Goal: Task Accomplishment & Management: Manage account settings

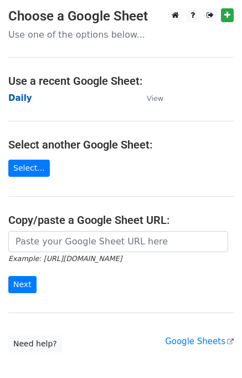
click at [24, 102] on strong "Daily" at bounding box center [20, 98] width 24 height 10
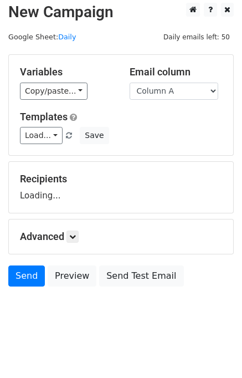
scroll to position [7, 0]
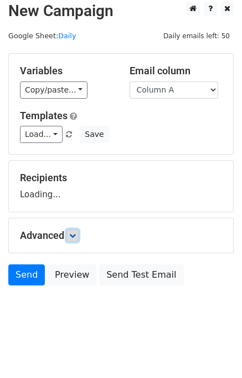
click at [75, 233] on icon at bounding box center [72, 235] width 7 height 7
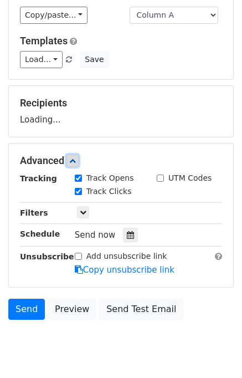
scroll to position [115, 0]
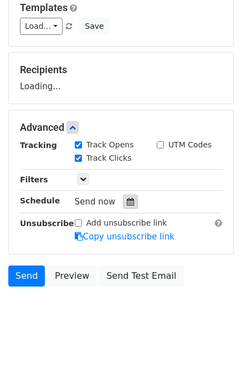
click at [127, 200] on icon at bounding box center [130, 202] width 7 height 8
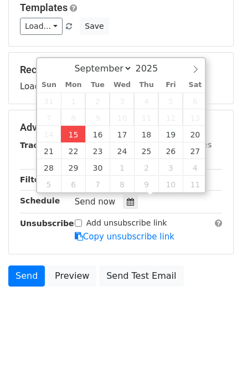
type input "2025-09-15 12:00"
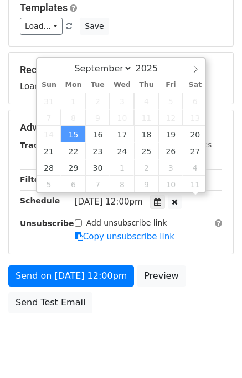
scroll to position [0, 0]
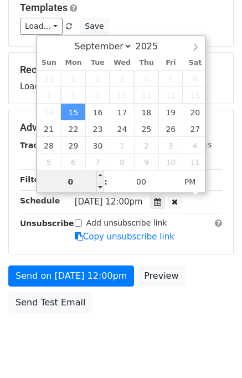
type input "01"
type input "2025-09-15 13:00"
click at [216, 296] on div "Send on Sep 15 at 12:00pm Preview Send Test Email" at bounding box center [121, 291] width 242 height 53
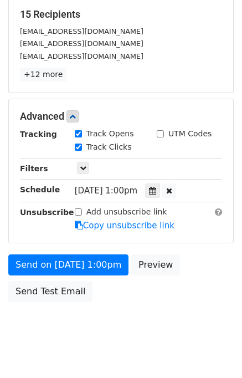
scroll to position [185, 0]
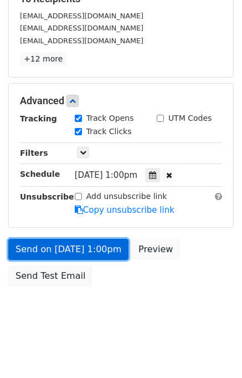
click at [77, 249] on link "Send on Sep 15 at 1:00pm" at bounding box center [68, 249] width 120 height 21
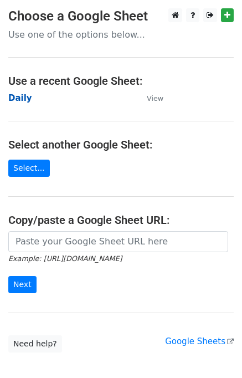
click at [19, 98] on strong "Daily" at bounding box center [20, 98] width 24 height 10
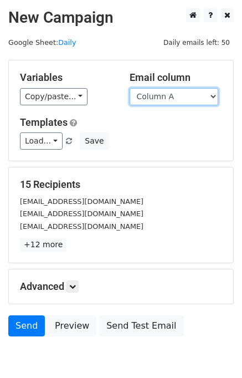
click at [180, 92] on select "Column A Column B Column C Column D Column E" at bounding box center [174, 96] width 89 height 17
select select "Column B"
click at [130, 88] on select "Column A Column B Column C Column D Column E" at bounding box center [174, 96] width 89 height 17
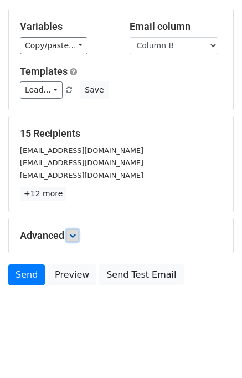
click at [79, 233] on link at bounding box center [72, 235] width 12 height 12
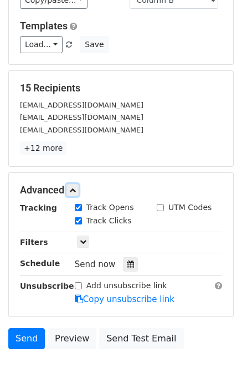
scroll to position [159, 0]
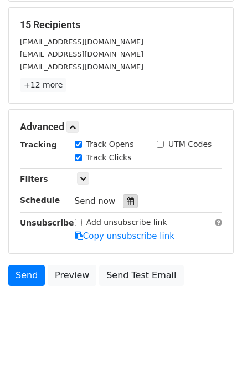
click at [127, 198] on icon at bounding box center [130, 201] width 7 height 8
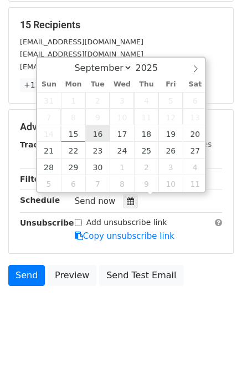
type input "2025-09-16 12:00"
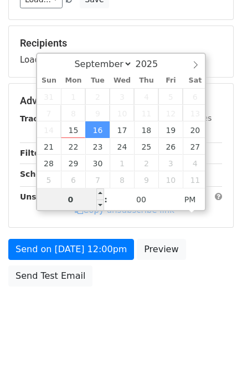
type input "02"
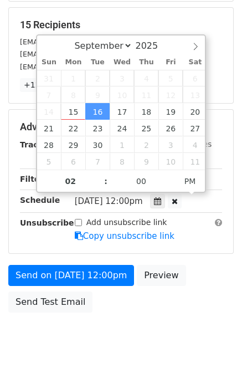
type input "2025-09-16 14:00"
click at [197, 271] on div "Send on Sep 16 at 12:00pm Preview Send Test Email" at bounding box center [121, 291] width 242 height 53
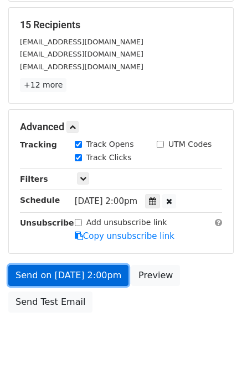
click at [90, 269] on link "Send on Sep 16 at 2:00pm" at bounding box center [68, 275] width 120 height 21
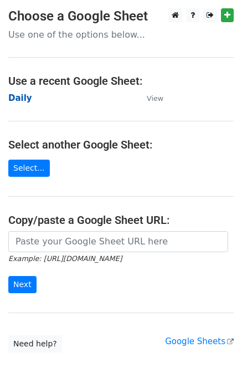
click at [24, 94] on strong "Daily" at bounding box center [20, 98] width 24 height 10
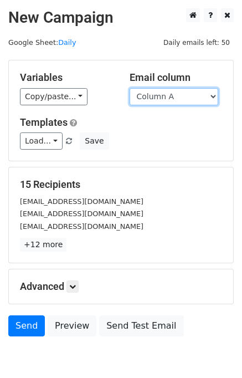
click at [182, 97] on select "Column A Column B Column C Column D Column E" at bounding box center [174, 96] width 89 height 17
select select "Column C"
click at [130, 88] on select "Column A Column B Column C Column D Column E" at bounding box center [174, 96] width 89 height 17
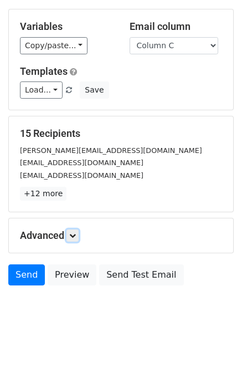
drag, startPoint x: 78, startPoint y: 233, endPoint x: 140, endPoint y: 220, distance: 63.4
click at [78, 233] on link at bounding box center [72, 235] width 12 height 12
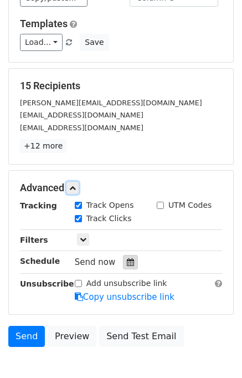
scroll to position [140, 0]
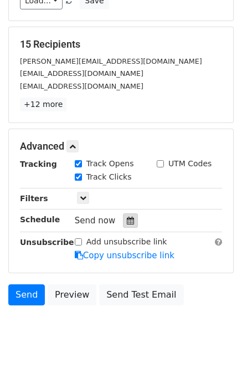
click at [127, 220] on icon at bounding box center [130, 220] width 7 height 8
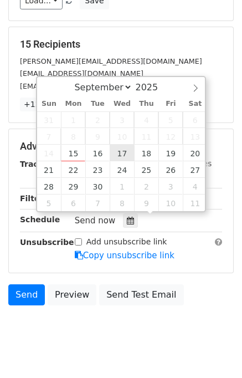
type input "2025-09-17 12:00"
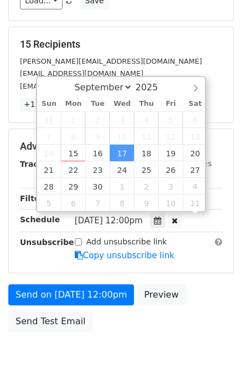
scroll to position [0, 0]
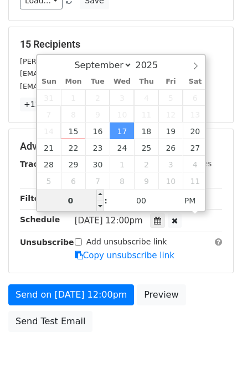
type input "03"
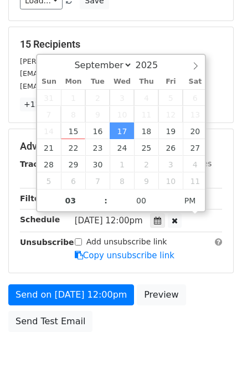
type input "2025-09-17 15:00"
click at [199, 300] on div "Send on Sep 17 at 12:00pm Preview Send Test Email" at bounding box center [121, 310] width 242 height 53
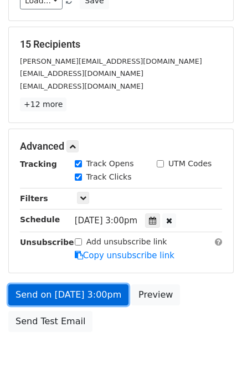
click at [80, 286] on link "Send on Sep 17 at 3:00pm" at bounding box center [68, 294] width 120 height 21
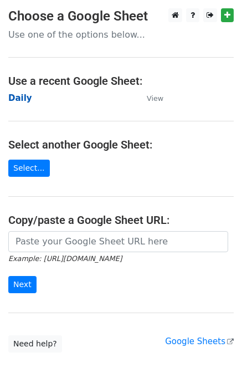
click at [16, 101] on strong "Daily" at bounding box center [20, 98] width 24 height 10
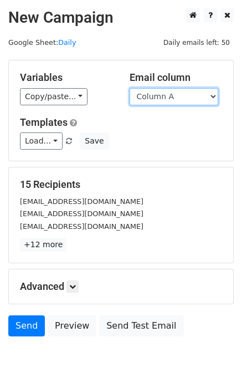
click at [176, 97] on select "Column A Column B Column C Column D Column E" at bounding box center [174, 96] width 89 height 17
select select "Column D"
click at [130, 88] on select "Column A Column B Column C Column D Column E" at bounding box center [174, 96] width 89 height 17
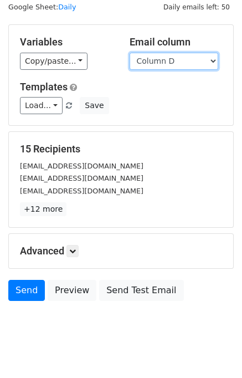
scroll to position [51, 0]
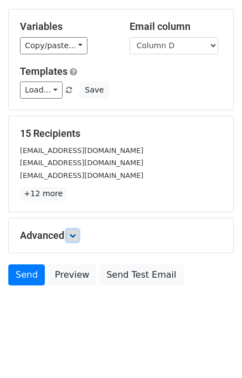
click at [79, 229] on link at bounding box center [72, 235] width 12 height 12
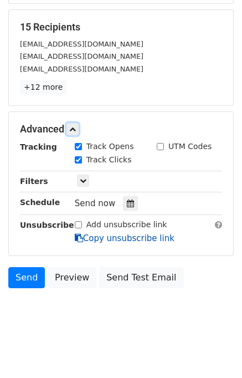
scroll to position [159, 0]
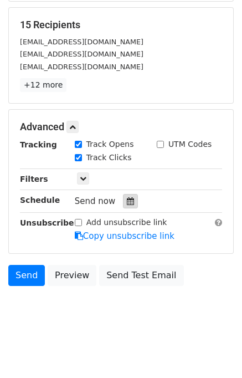
click at [127, 200] on icon at bounding box center [130, 201] width 7 height 8
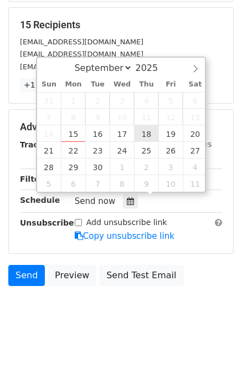
type input "2025-09-18 12:00"
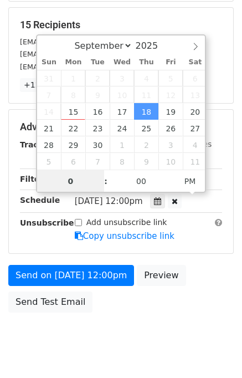
type input "04"
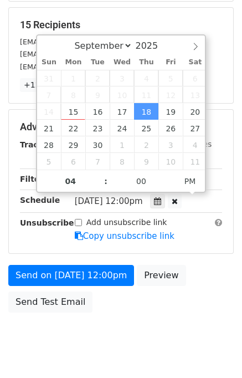
type input "2025-09-18 16:00"
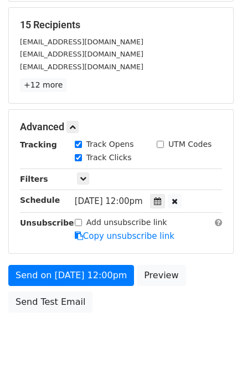
click at [229, 275] on div "Send on Sep 18 at 12:00pm Preview Send Test Email" at bounding box center [121, 291] width 242 height 53
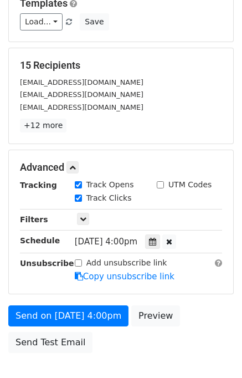
scroll to position [141, 0]
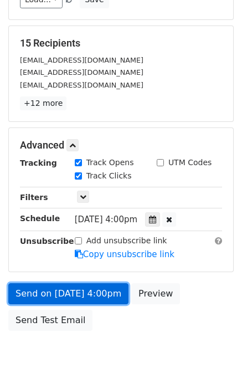
click at [71, 294] on link "Send on Sep 18 at 4:00pm" at bounding box center [68, 293] width 120 height 21
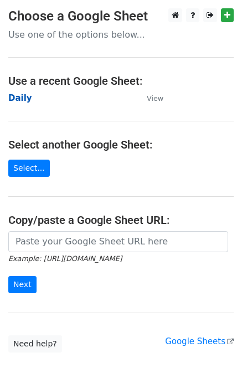
click at [22, 100] on strong "Daily" at bounding box center [20, 98] width 24 height 10
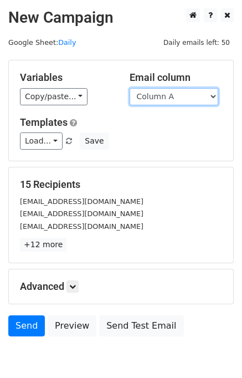
click at [171, 99] on select "Column A Column B Column C Column D Column E" at bounding box center [174, 96] width 89 height 17
select select "Column E"
click at [130, 88] on select "Column A Column B Column C Column D Column E" at bounding box center [174, 96] width 89 height 17
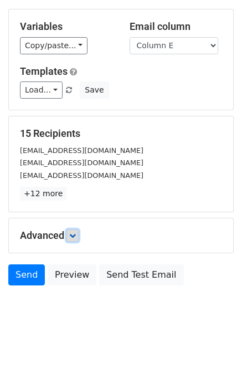
click at [75, 236] on icon at bounding box center [72, 235] width 7 height 7
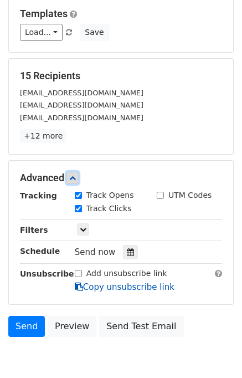
scroll to position [144, 0]
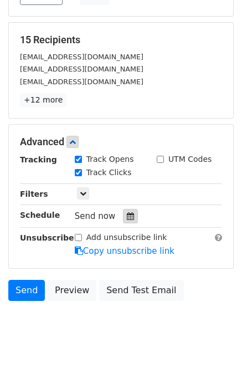
click at [127, 215] on icon at bounding box center [130, 216] width 7 height 8
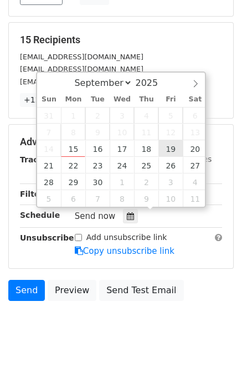
type input "[DATE] 12:00"
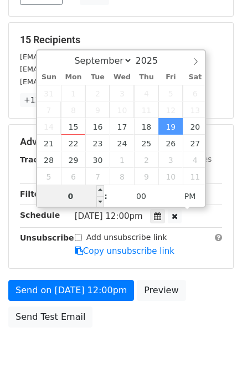
type input "05"
type input "[DATE] 17:00"
click at [199, 293] on div "Send on [DATE] 12:00pm Preview Send Test Email" at bounding box center [121, 306] width 242 height 53
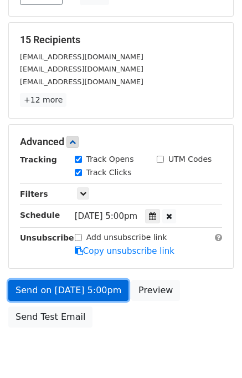
click at [77, 283] on link "Send on [DATE] 5:00pm" at bounding box center [68, 290] width 120 height 21
